Goal: Transaction & Acquisition: Purchase product/service

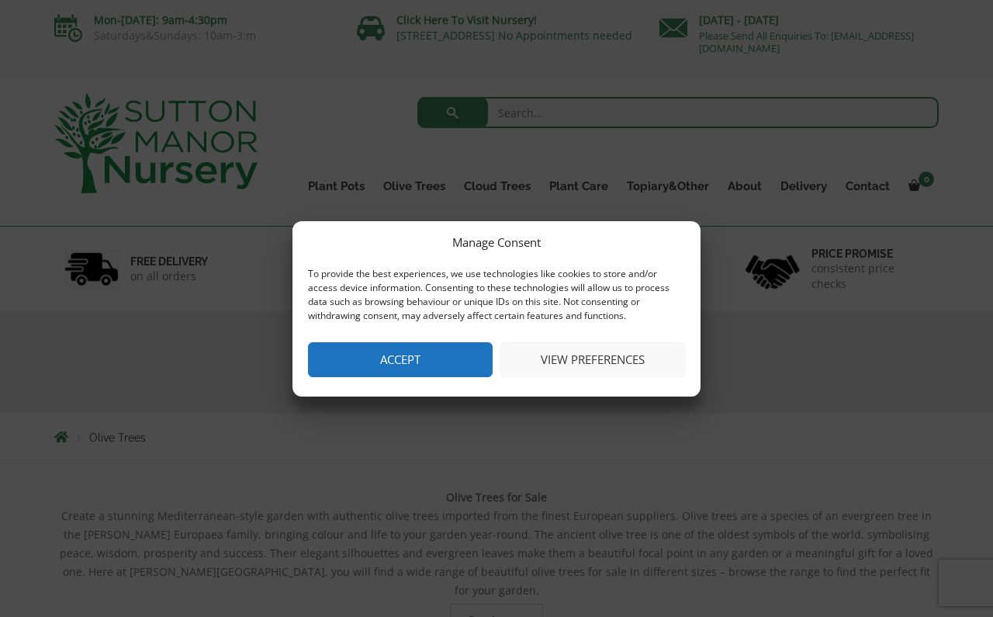
click at [589, 365] on button "View preferences" at bounding box center [592, 359] width 185 height 35
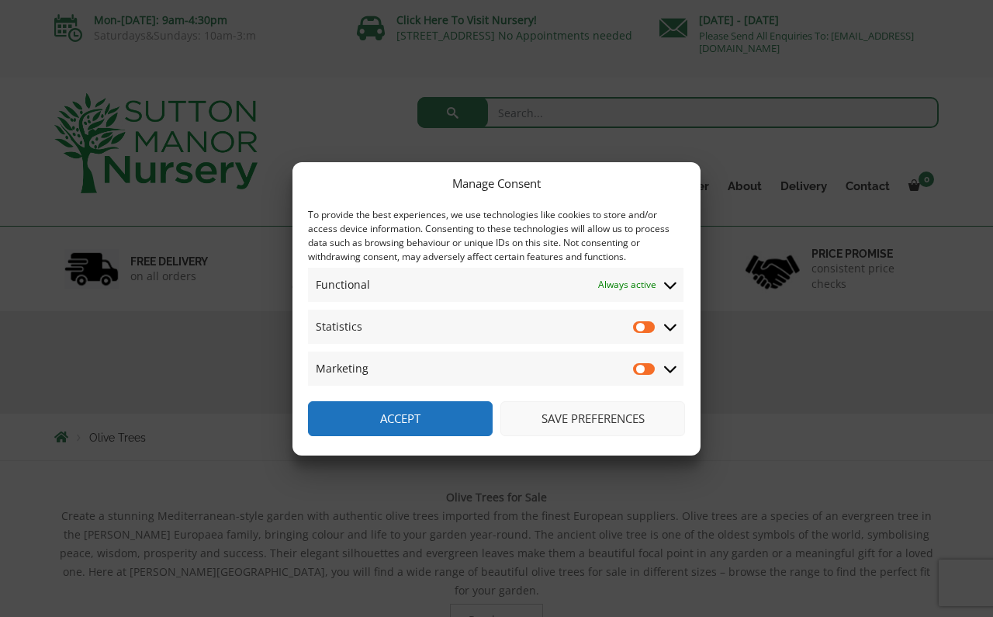
click at [649, 367] on input "Marketing" at bounding box center [644, 369] width 23 height 16
click at [642, 366] on input "Marketing" at bounding box center [644, 369] width 23 height 16
checkbox input "false"
click at [634, 403] on button "Save preferences" at bounding box center [592, 418] width 185 height 35
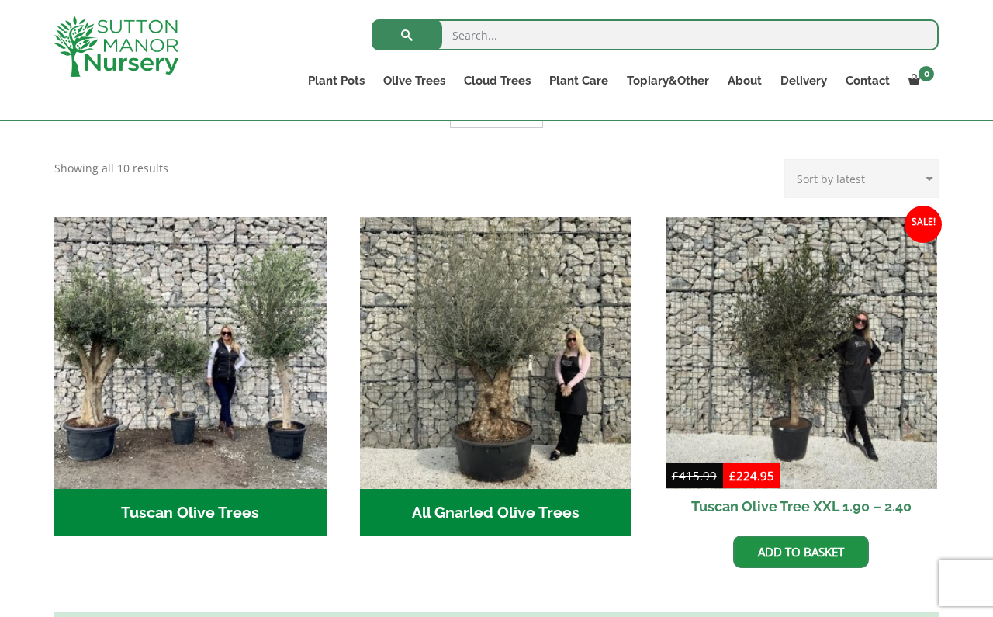
scroll to position [476, 0]
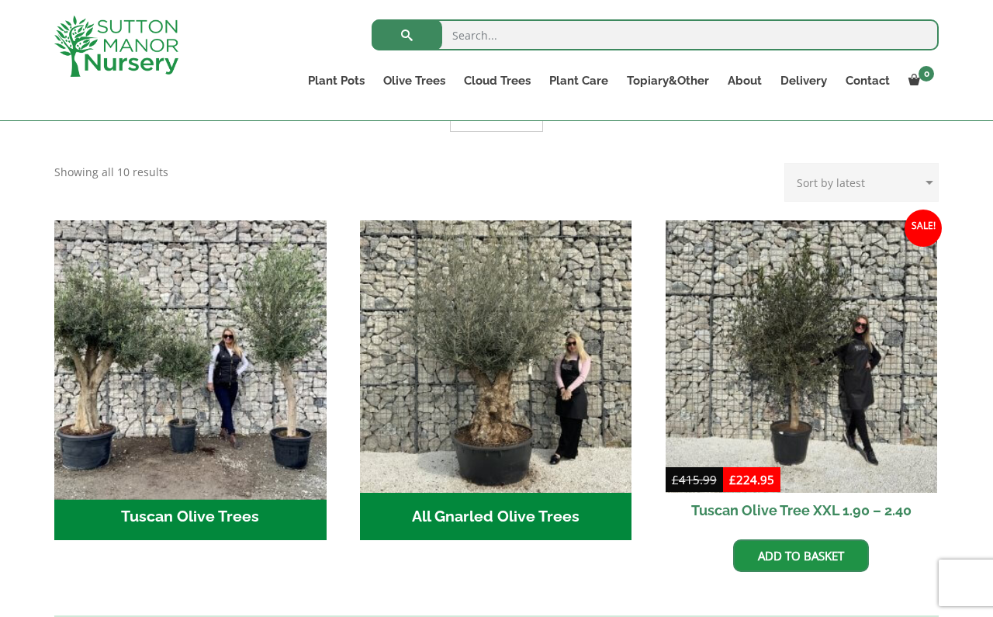
click at [175, 376] on img "Visit product category Tuscan Olive Trees" at bounding box center [190, 356] width 286 height 286
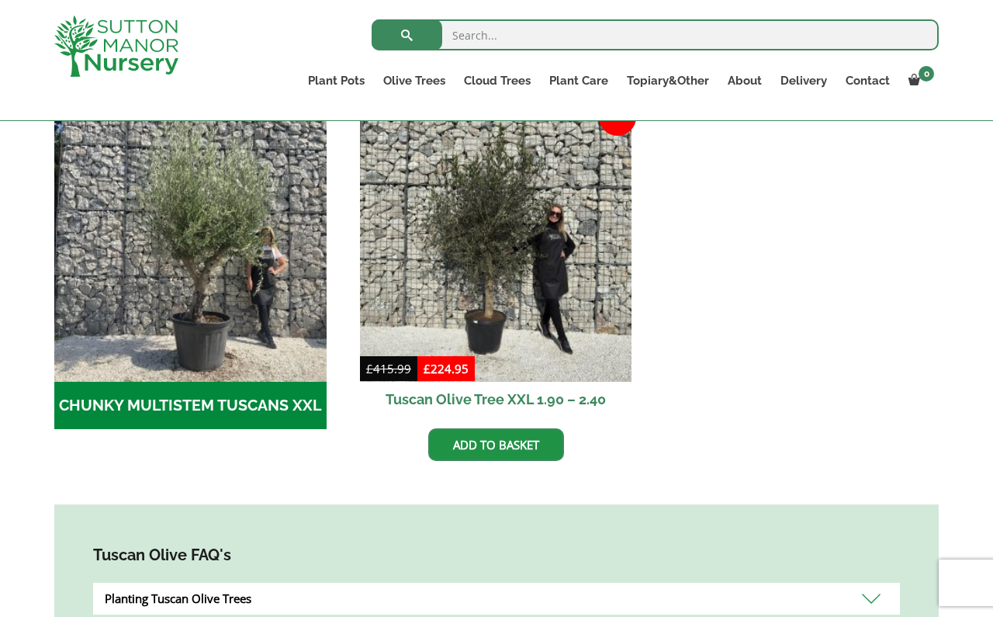
scroll to position [475, 0]
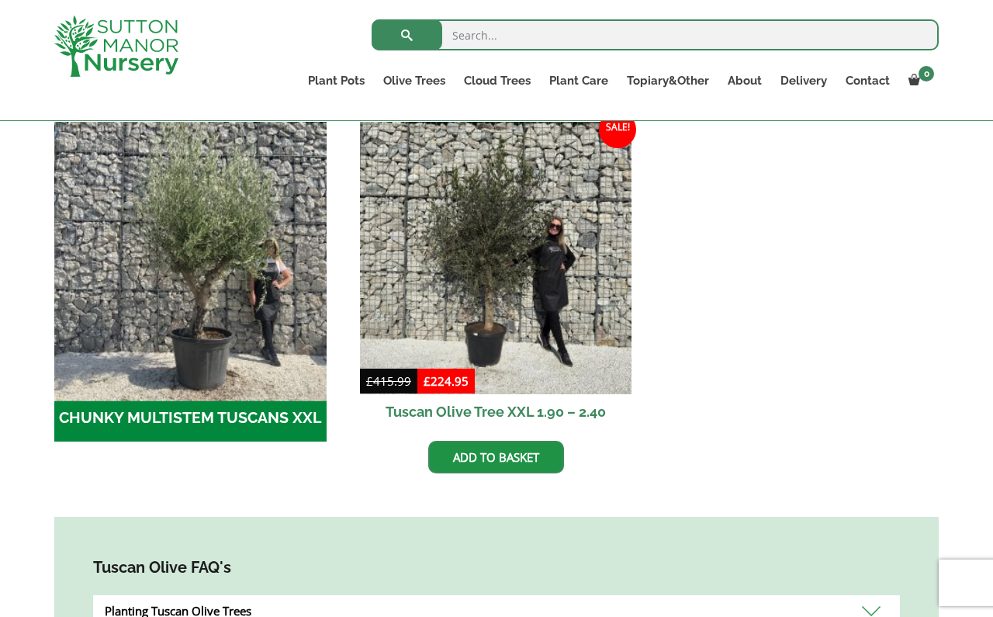
click at [212, 312] on img "Visit product category CHUNKY MULTISTEM TUSCANS XXL" at bounding box center [190, 258] width 286 height 286
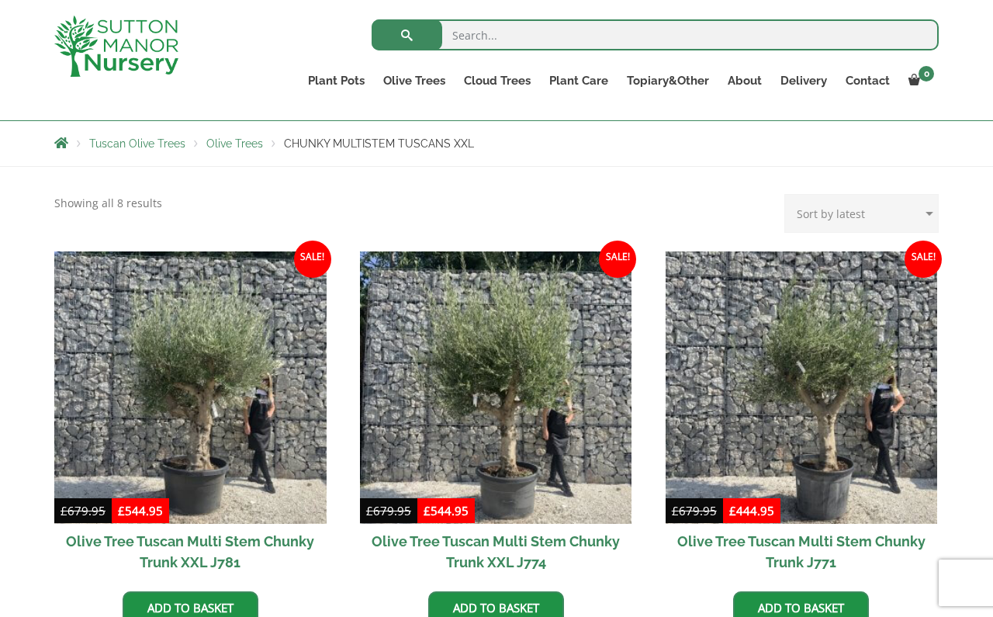
scroll to position [243, 0]
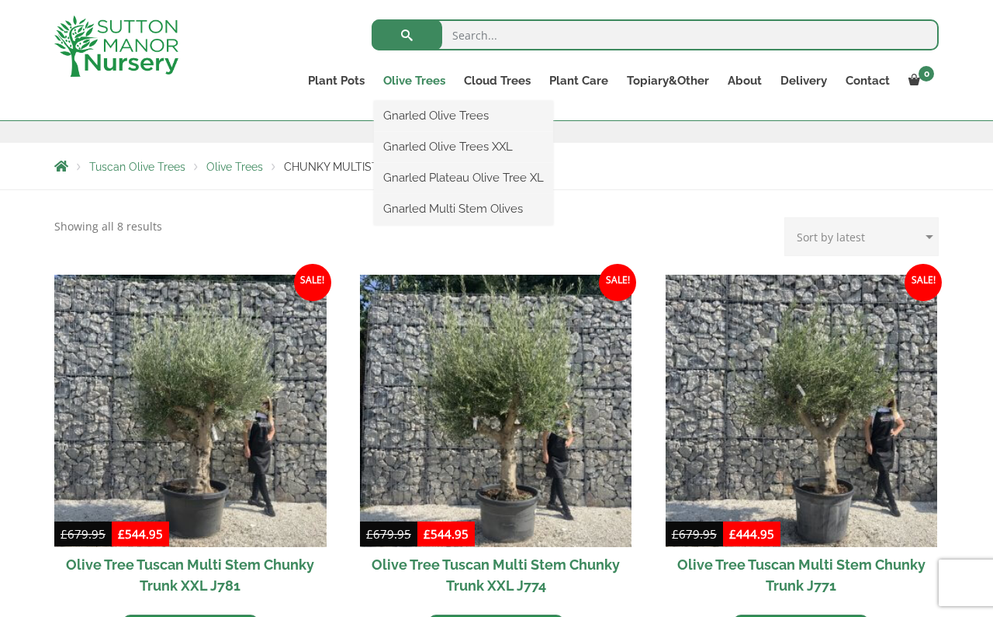
click at [418, 78] on link "Olive Trees" at bounding box center [414, 81] width 81 height 22
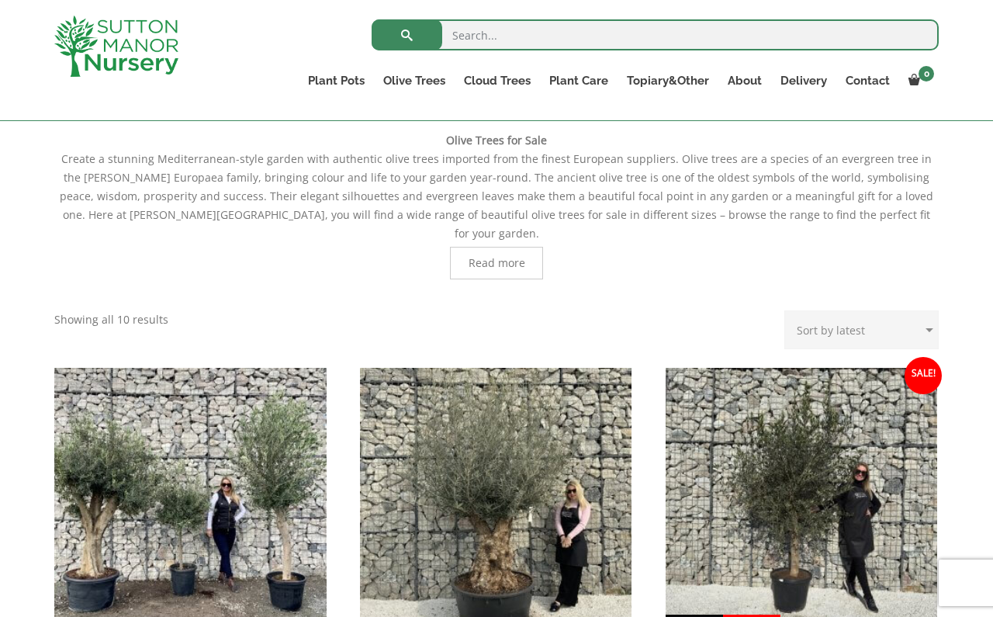
scroll to position [346, 0]
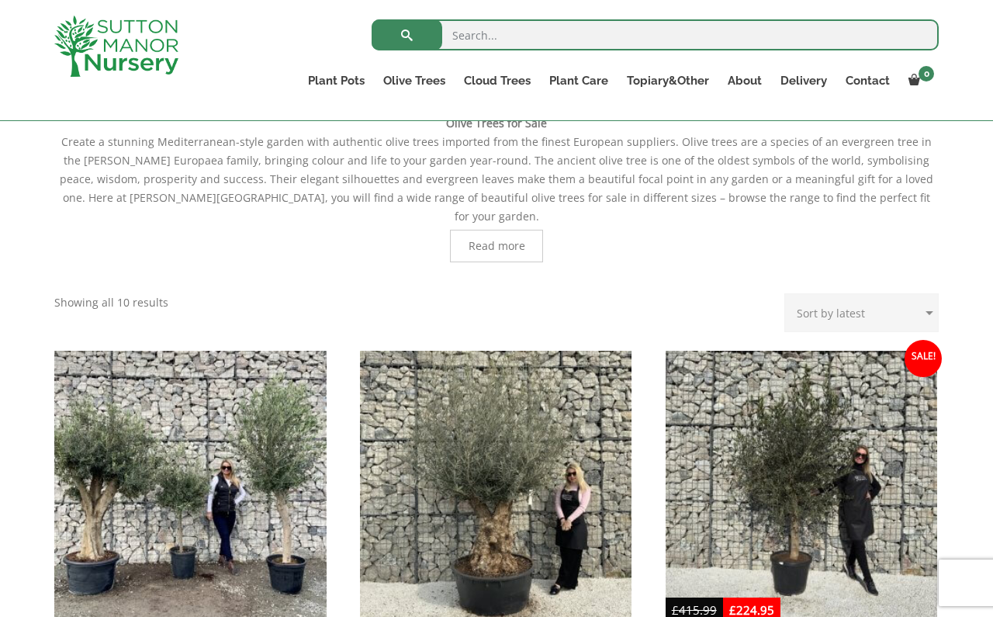
select select "price"
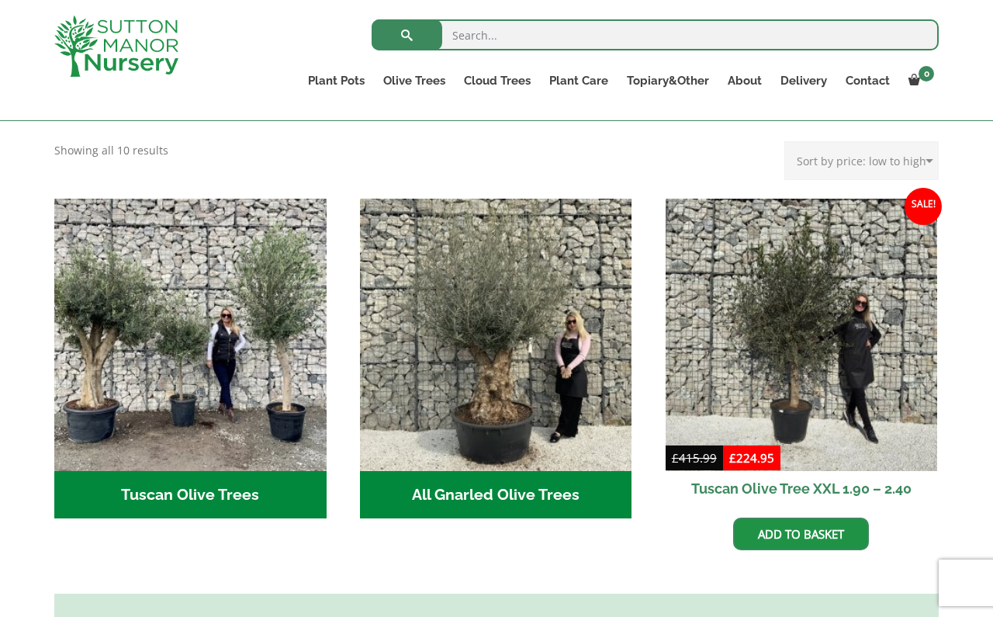
scroll to position [497, 0]
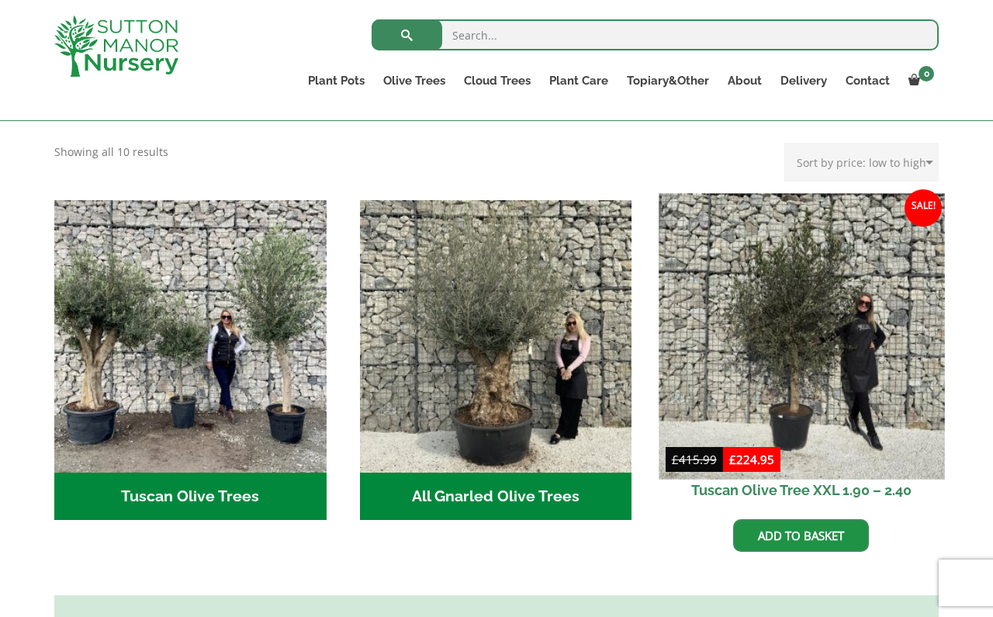
click at [860, 335] on img at bounding box center [802, 336] width 286 height 286
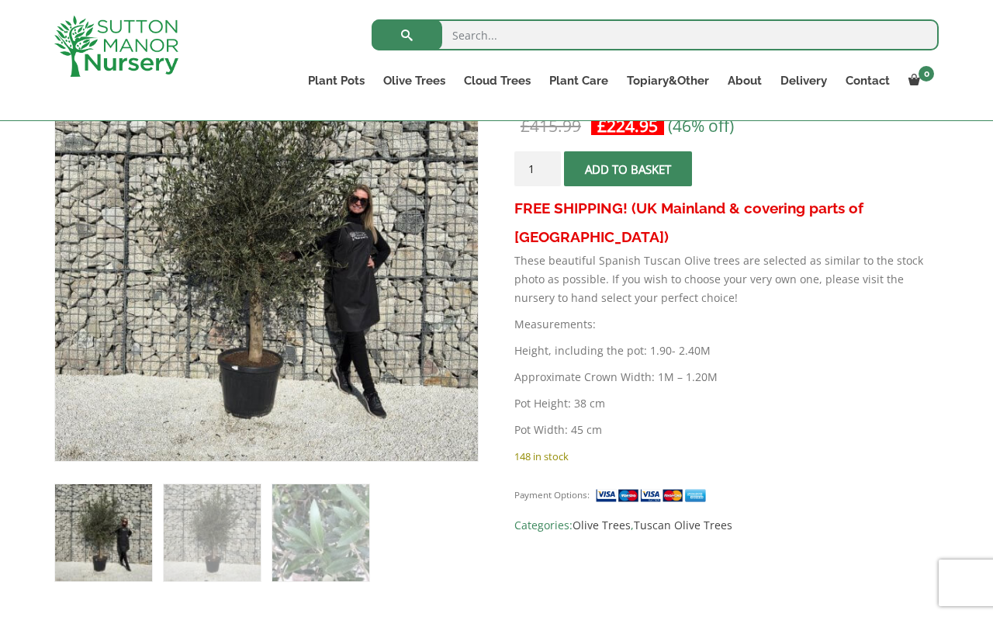
scroll to position [411, 0]
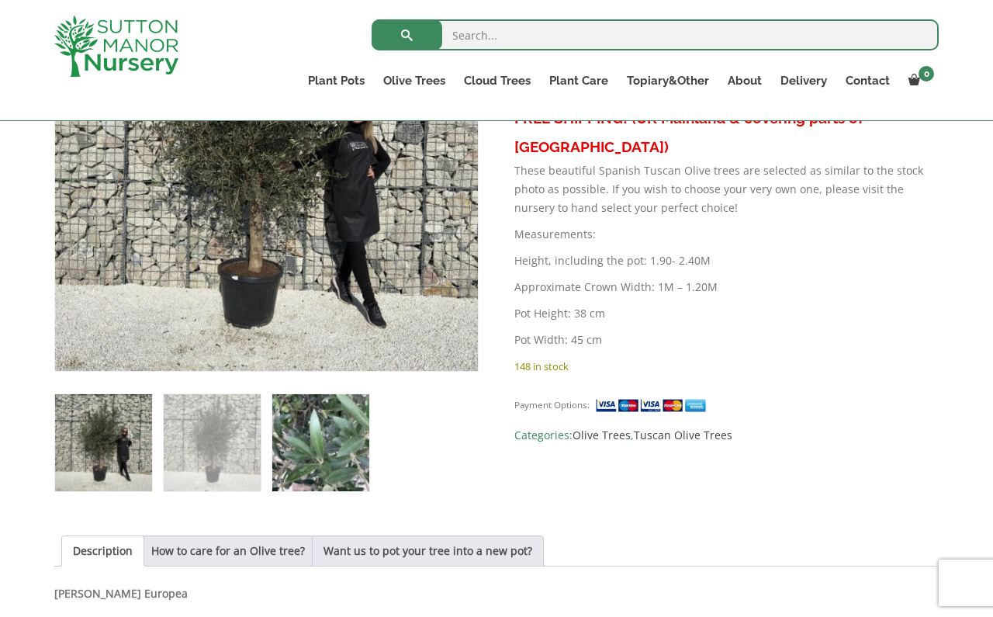
click at [335, 458] on img at bounding box center [320, 442] width 97 height 97
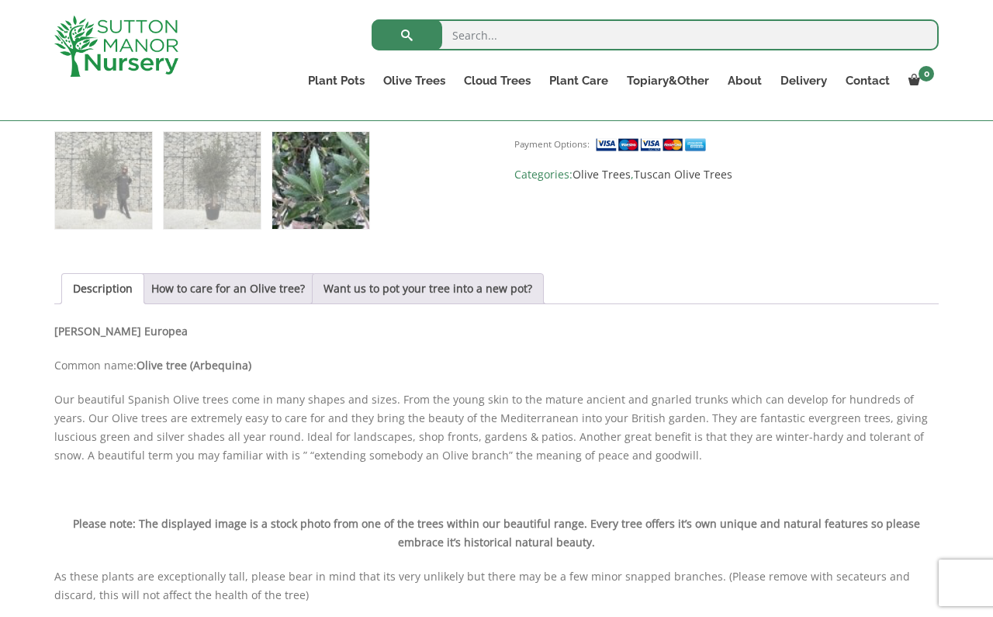
scroll to position [625, 0]
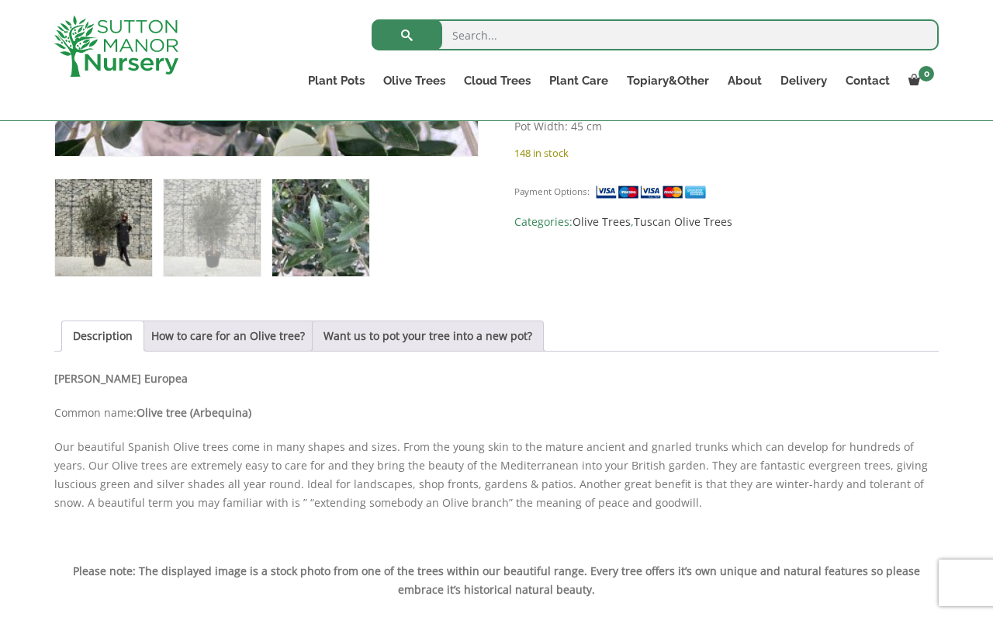
click at [113, 227] on img at bounding box center [103, 227] width 97 height 97
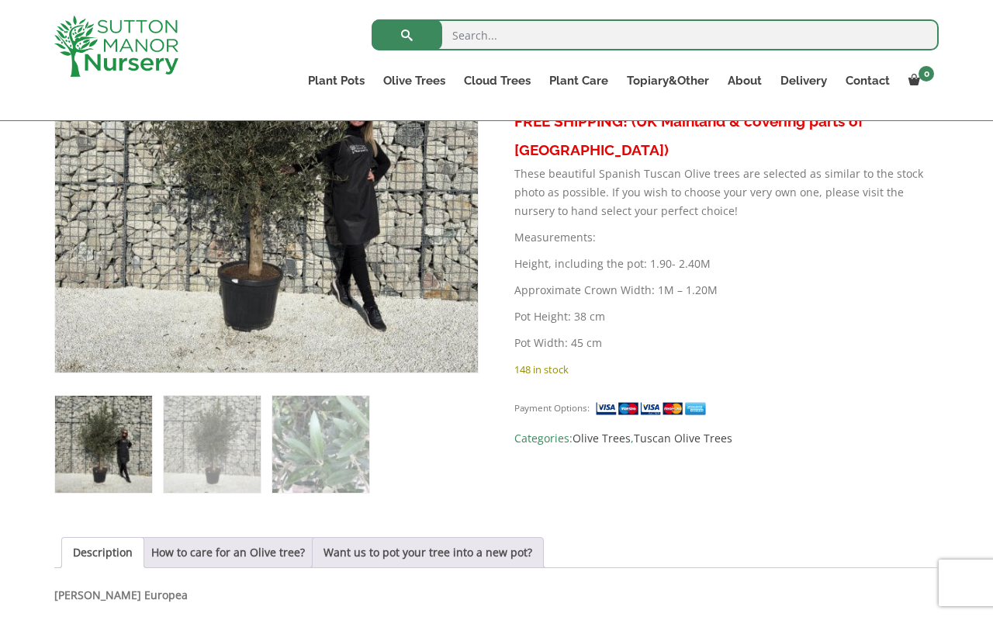
scroll to position [399, 0]
